Goal: Transaction & Acquisition: Purchase product/service

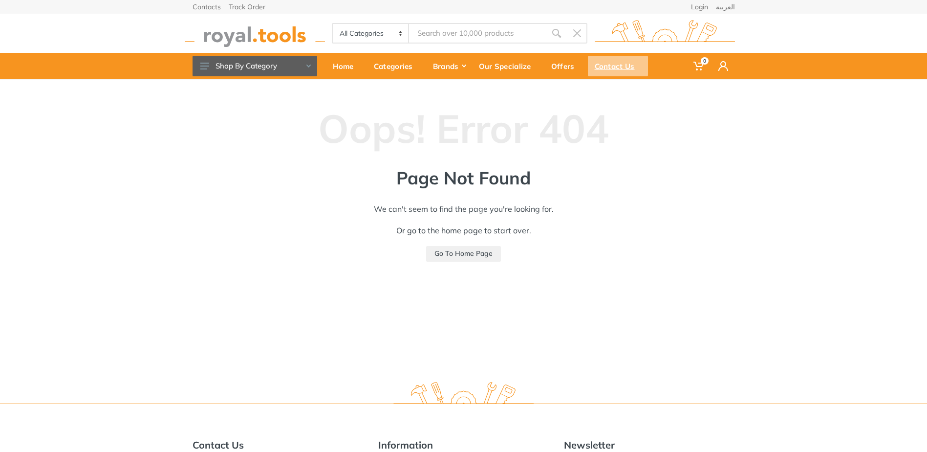
click at [624, 57] on div "Contact Us" at bounding box center [618, 66] width 60 height 21
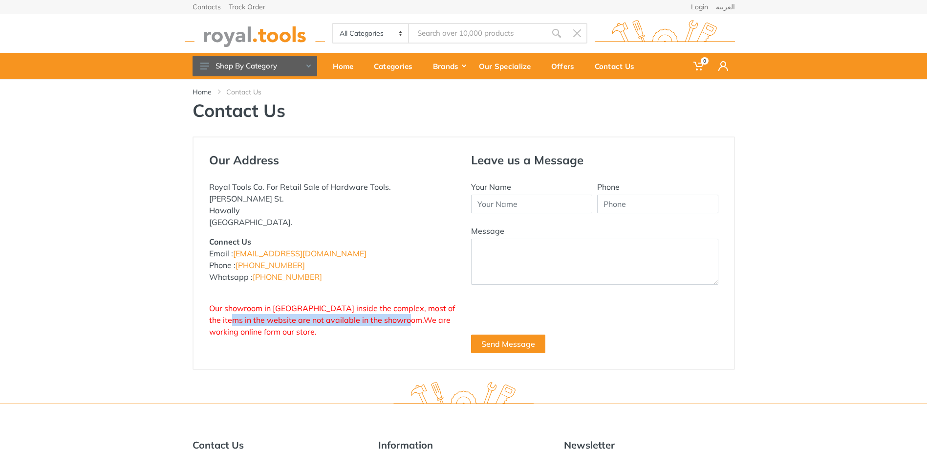
drag, startPoint x: 226, startPoint y: 318, endPoint x: 407, endPoint y: 316, distance: 181.4
click at [407, 316] on span "Our showroom in [GEOGRAPHIC_DATA] inside the complex, most of the items in the …" at bounding box center [332, 319] width 246 height 33
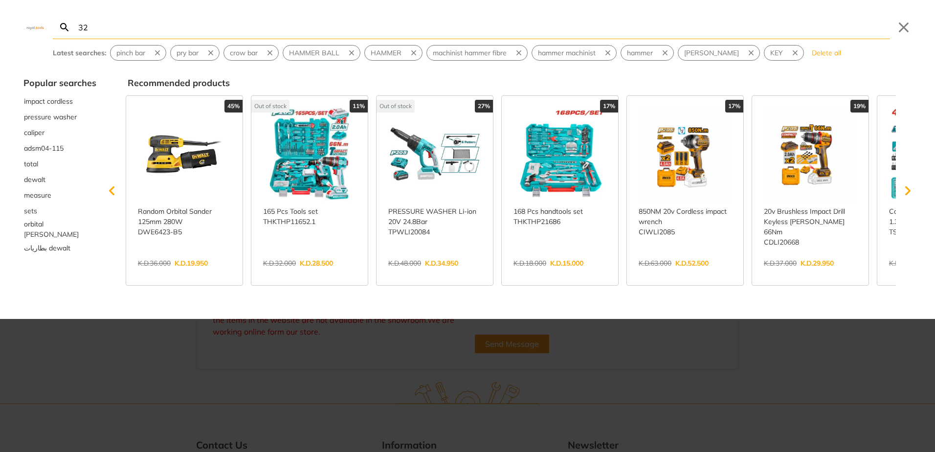
type input "32"
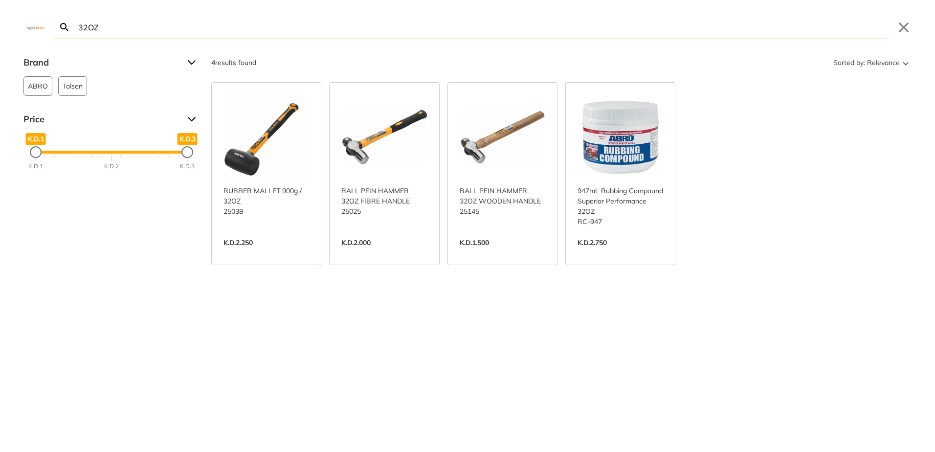
type input "32OZ"
click at [385, 253] on link "View more →" at bounding box center [384, 253] width 86 height 0
